Goal: Task Accomplishment & Management: Complete application form

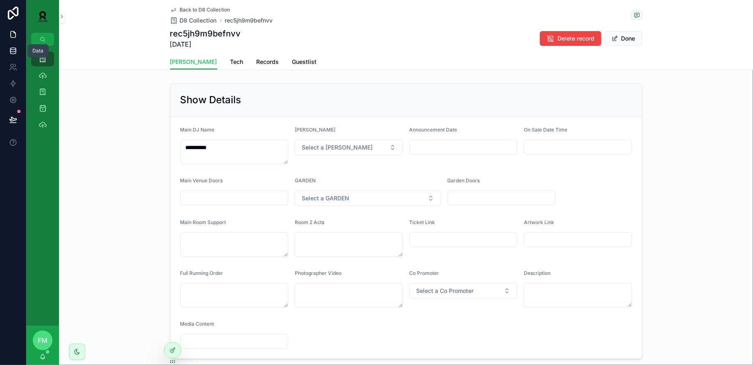
scroll to position [220, 0]
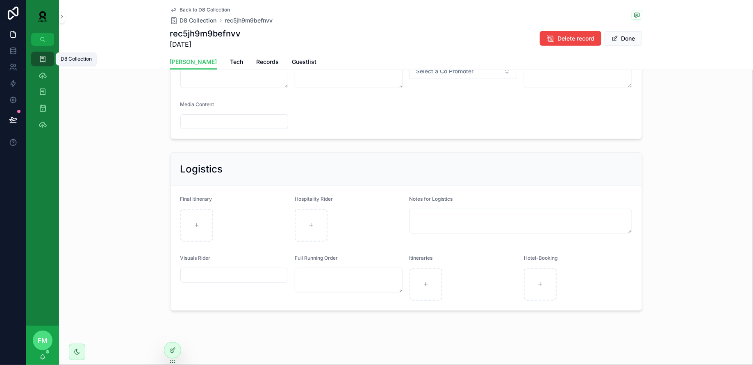
click at [36, 61] on div "D8 Collection" at bounding box center [42, 58] width 13 height 13
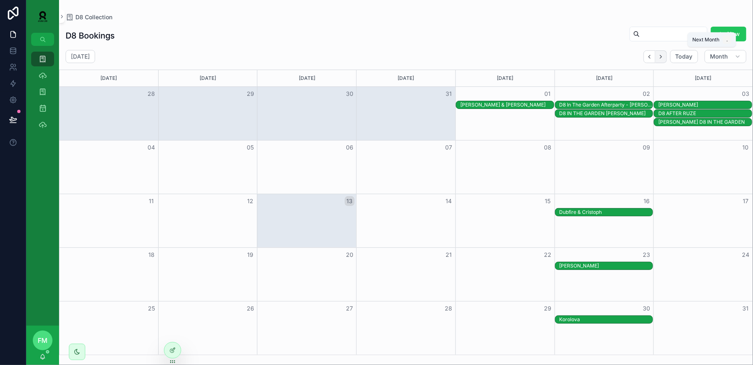
click at [660, 57] on icon "Next" at bounding box center [661, 57] width 6 height 6
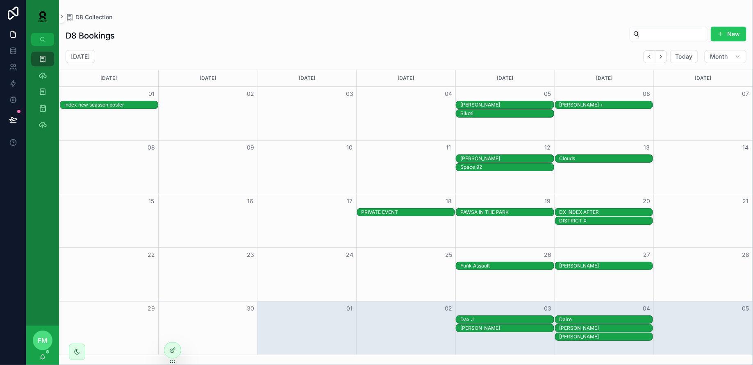
click at [485, 165] on div "Space 92" at bounding box center [506, 167] width 93 height 7
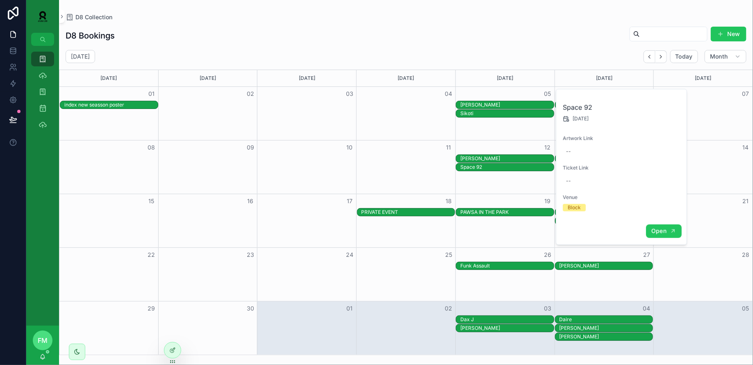
click at [657, 232] on span "Open" at bounding box center [658, 230] width 15 height 7
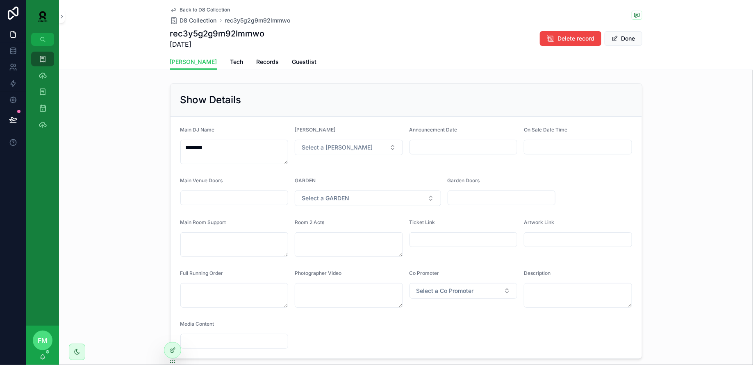
click at [536, 242] on input "scrollable content" at bounding box center [577, 239] width 107 height 11
paste input "**********"
type input "**********"
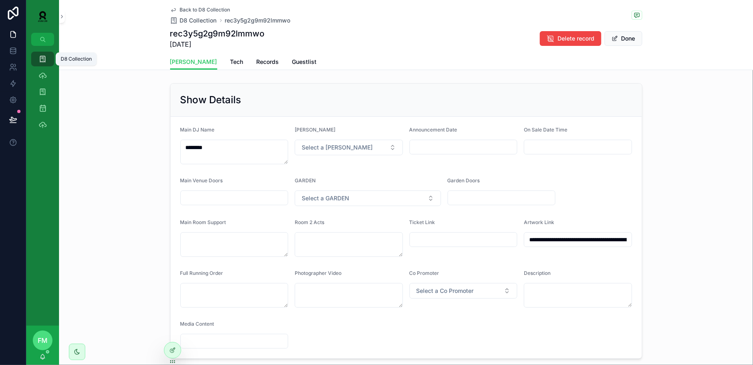
click at [49, 57] on link "D8 Collection" at bounding box center [42, 59] width 23 height 15
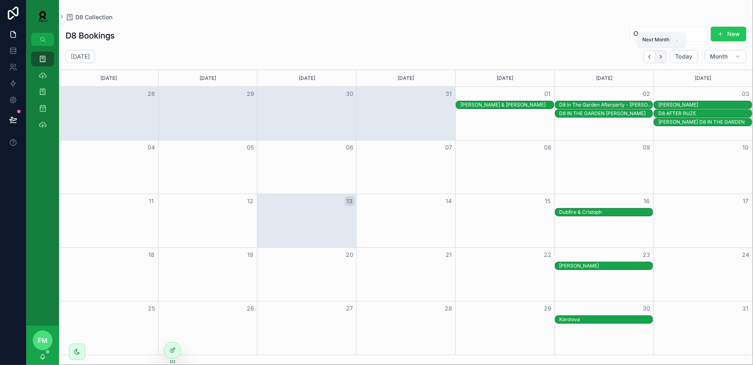
click at [661, 57] on icon "Next" at bounding box center [661, 57] width 6 height 6
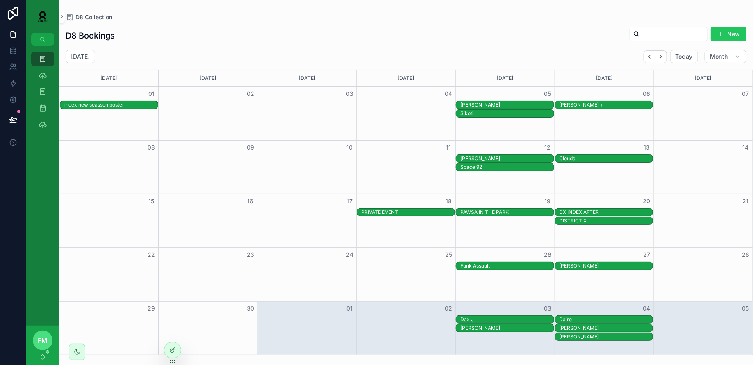
click at [482, 209] on div "PAWSA IN THE PARK" at bounding box center [506, 212] width 93 height 7
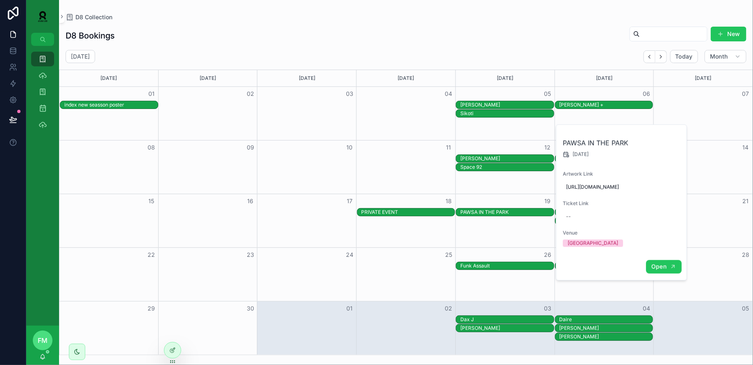
click at [665, 271] on span "Open" at bounding box center [658, 266] width 15 height 7
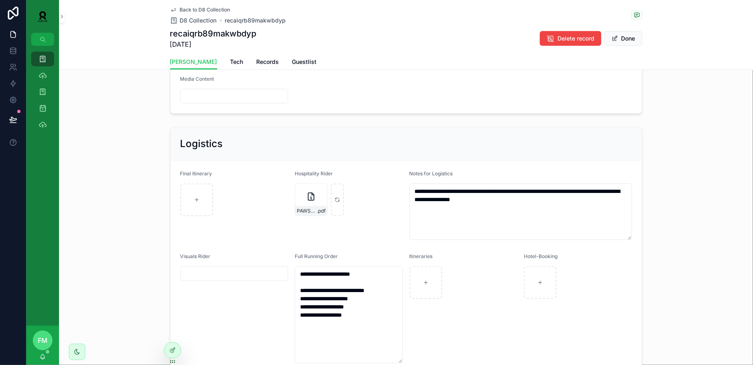
scroll to position [420, 0]
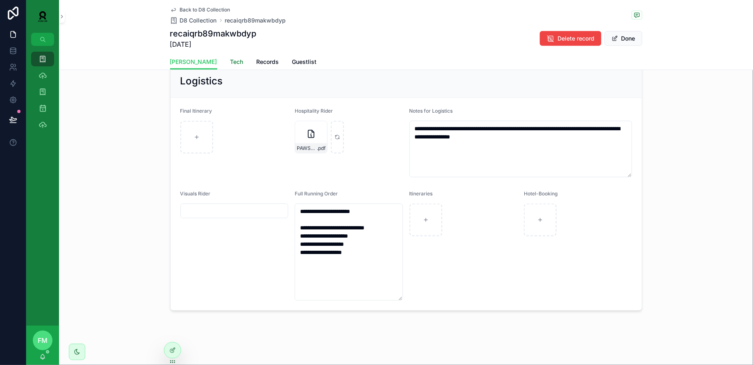
click at [230, 58] on span "Tech" at bounding box center [236, 62] width 13 height 8
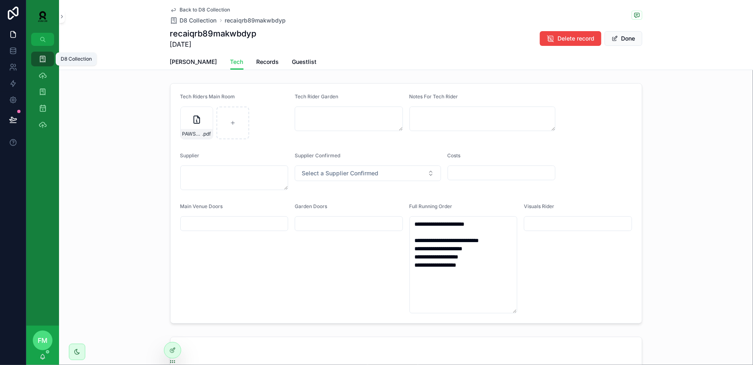
click at [46, 59] on icon "scrollable content" at bounding box center [43, 59] width 8 height 8
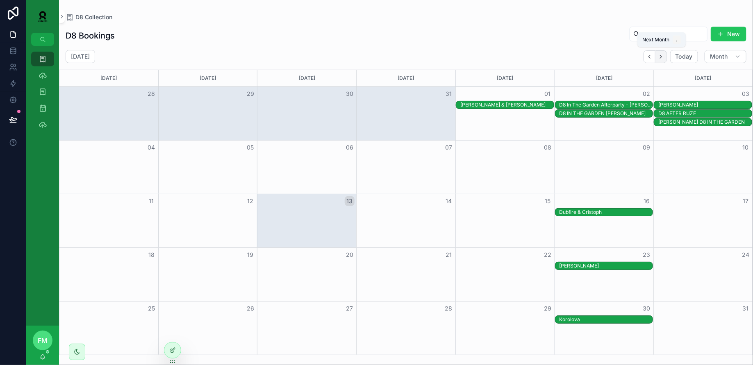
click at [662, 54] on icon "Next" at bounding box center [661, 57] width 6 height 6
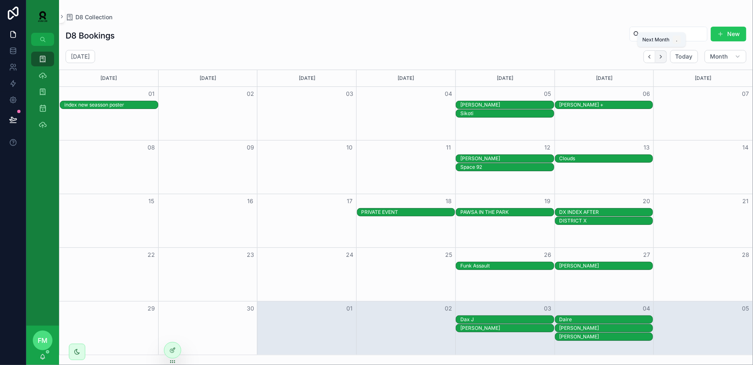
click at [661, 52] on button "Next" at bounding box center [660, 56] width 11 height 13
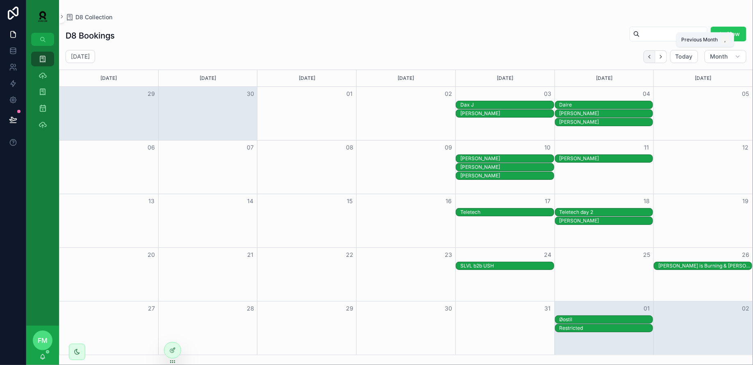
click at [649, 55] on icon "Back" at bounding box center [649, 57] width 6 height 6
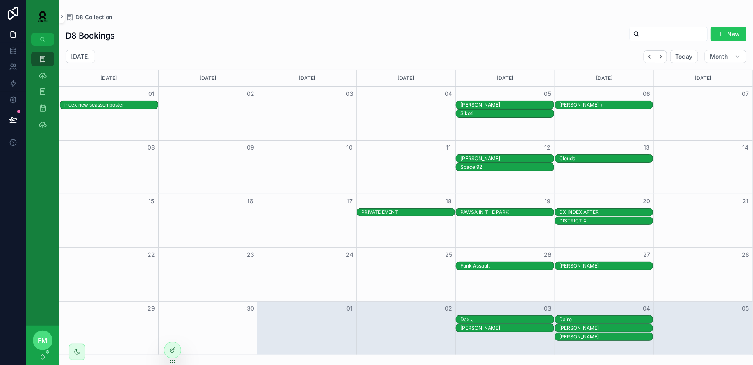
click at [528, 104] on div "[PERSON_NAME]" at bounding box center [506, 105] width 93 height 7
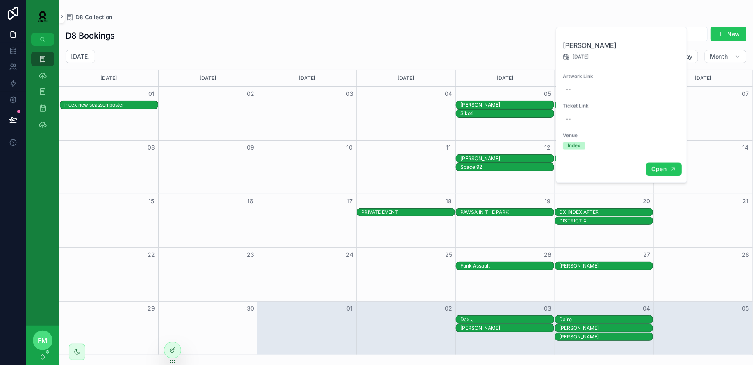
click at [675, 163] on button "Open" at bounding box center [664, 170] width 36 height 14
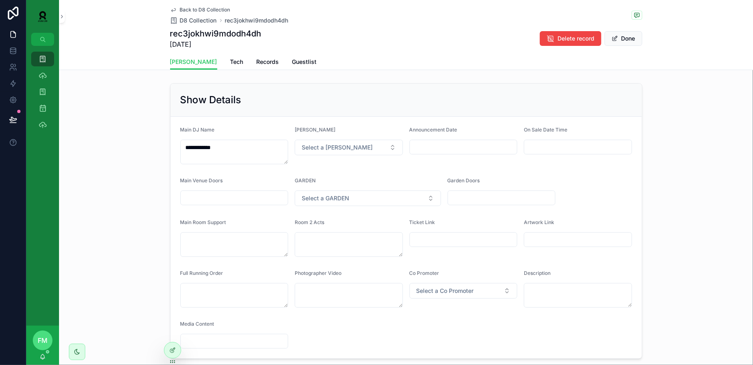
click at [495, 241] on input "scrollable content" at bounding box center [463, 239] width 107 height 11
paste input "**********"
type input "**********"
click at [630, 41] on button "Done" at bounding box center [624, 38] width 38 height 15
